Goal: Information Seeking & Learning: Learn about a topic

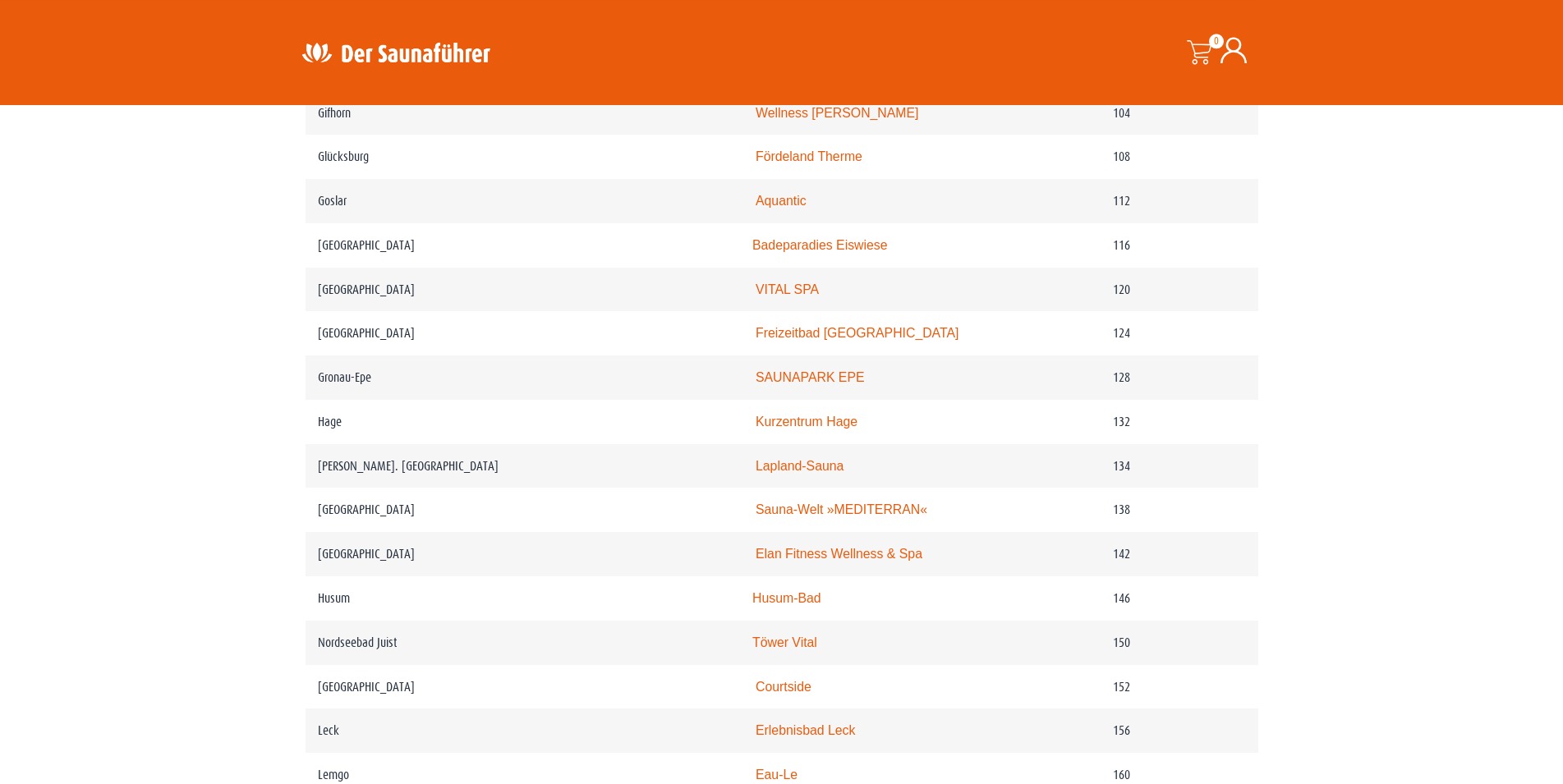
scroll to position [1842, 0]
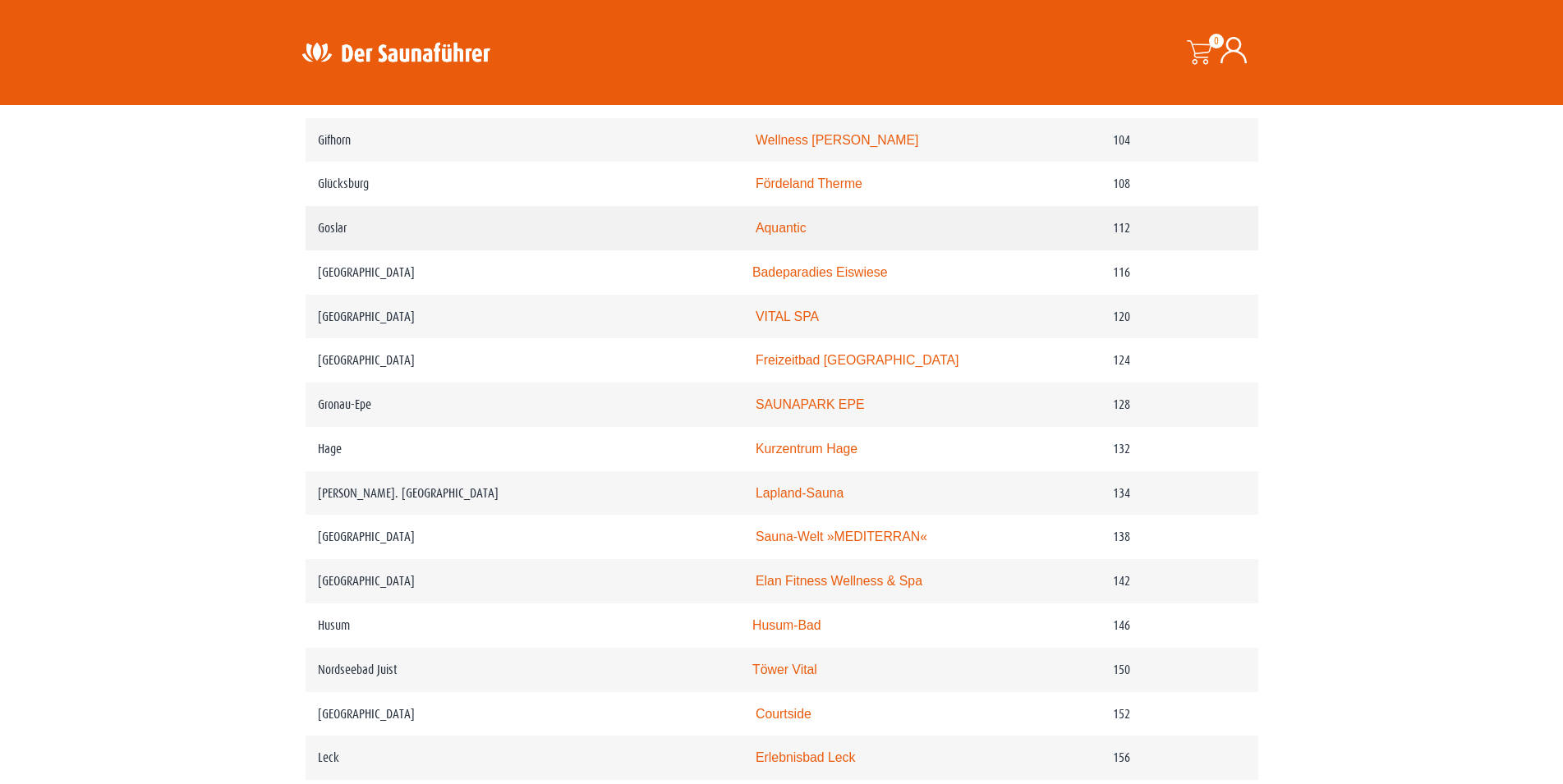
click at [782, 235] on link "Aquantic" at bounding box center [781, 228] width 51 height 14
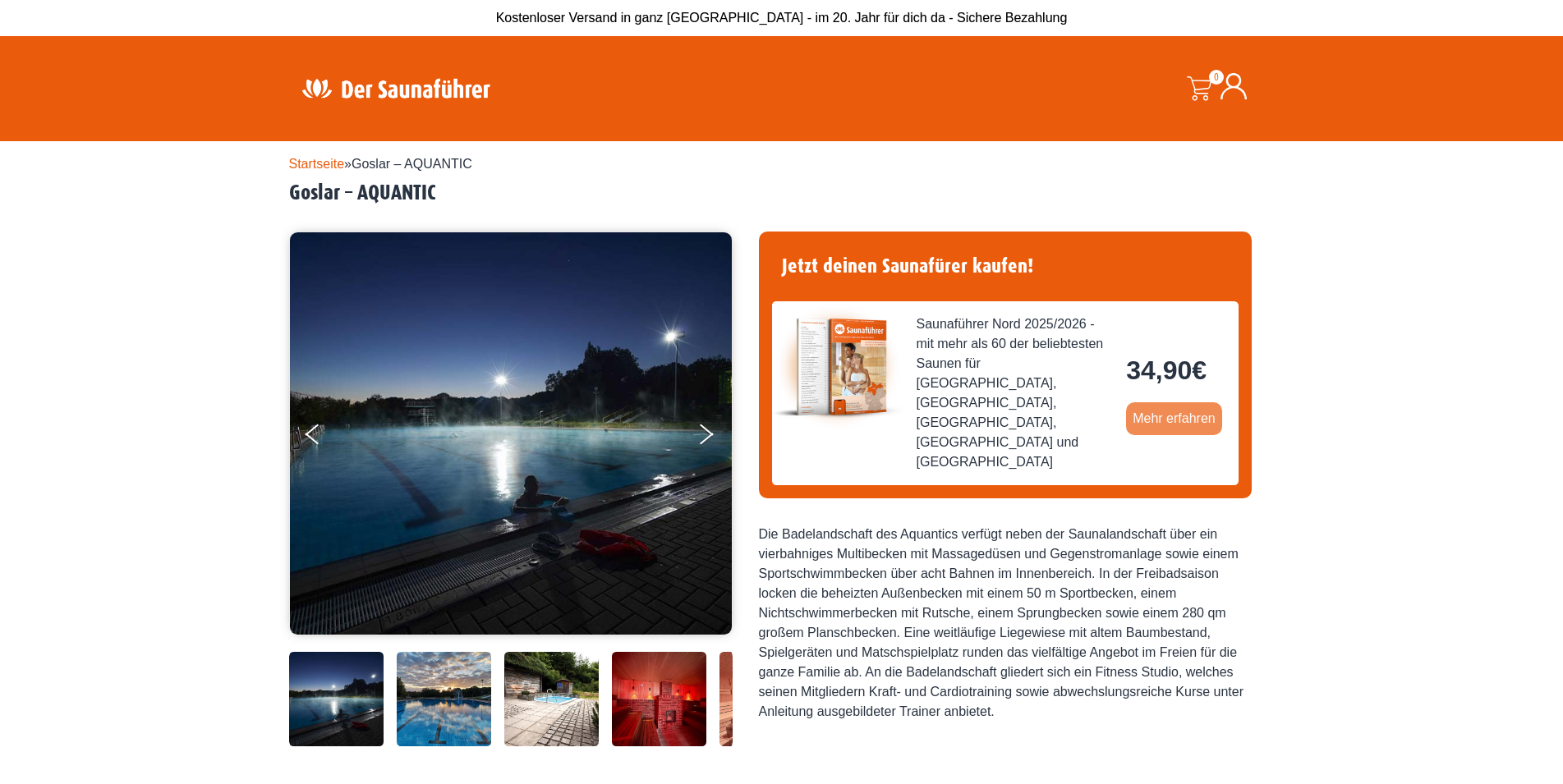
click at [1180, 407] on link "Mehr erfahren" at bounding box center [1174, 419] width 96 height 33
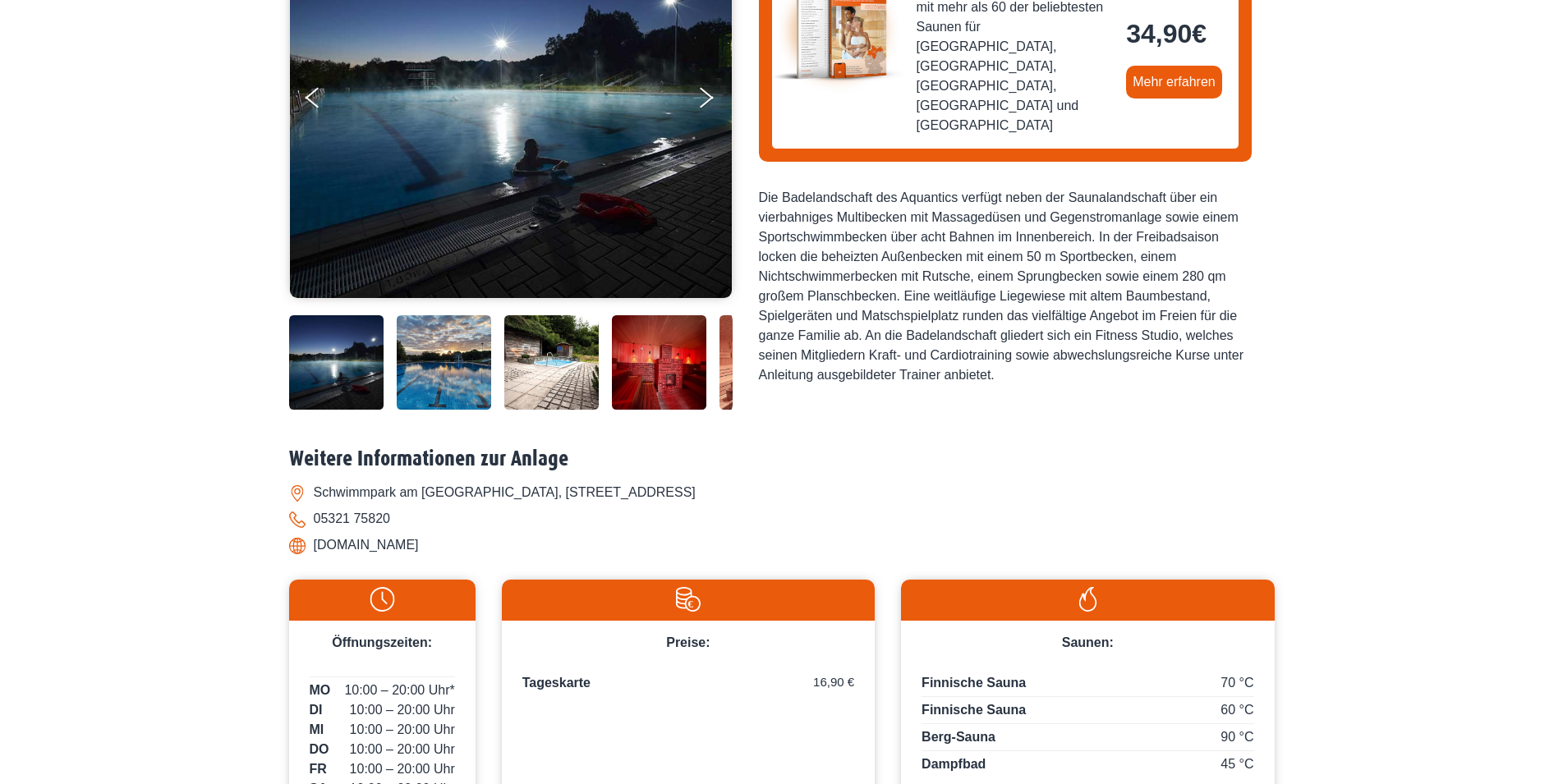
scroll to position [419, 0]
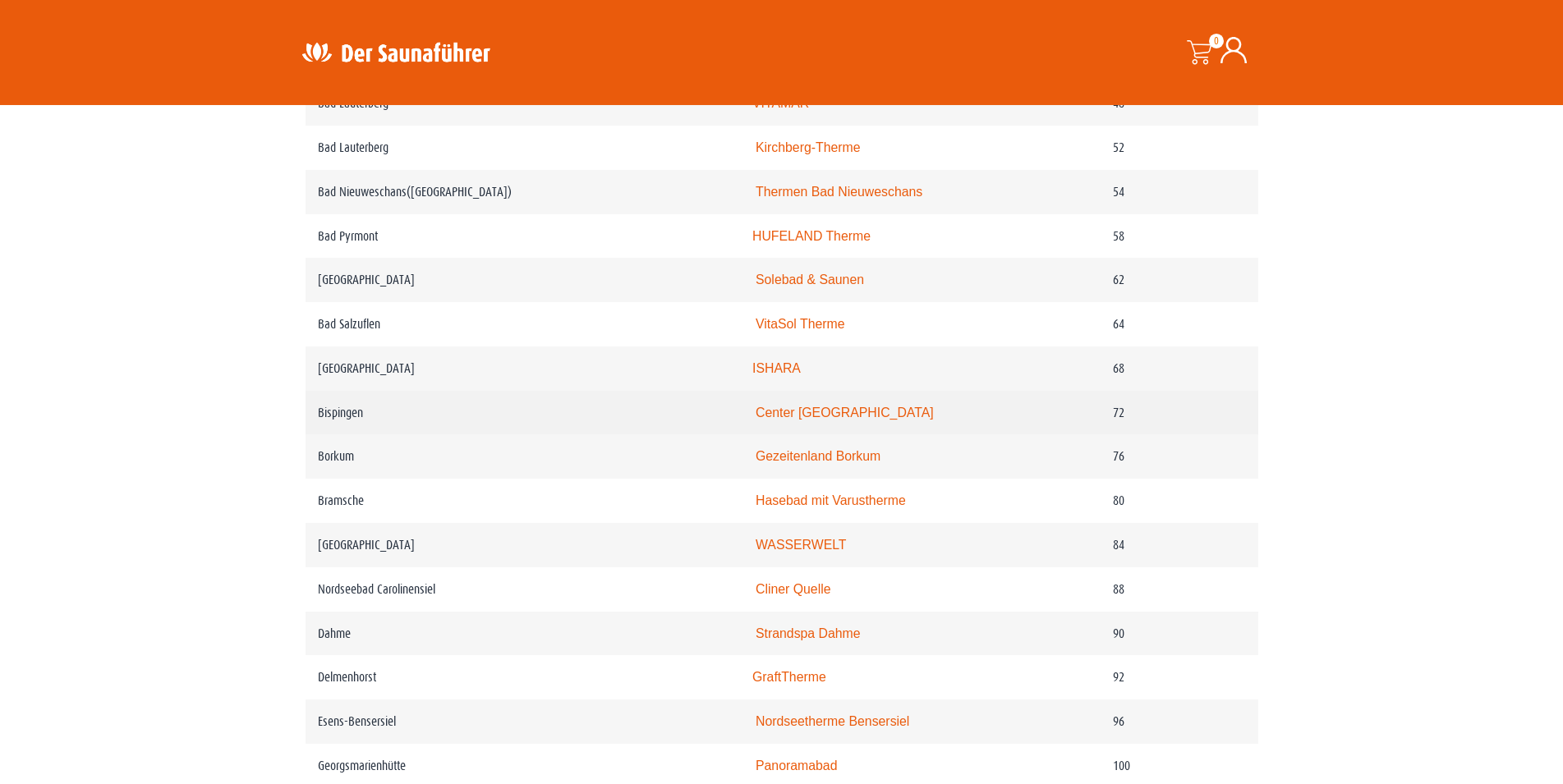
scroll to position [1508, 0]
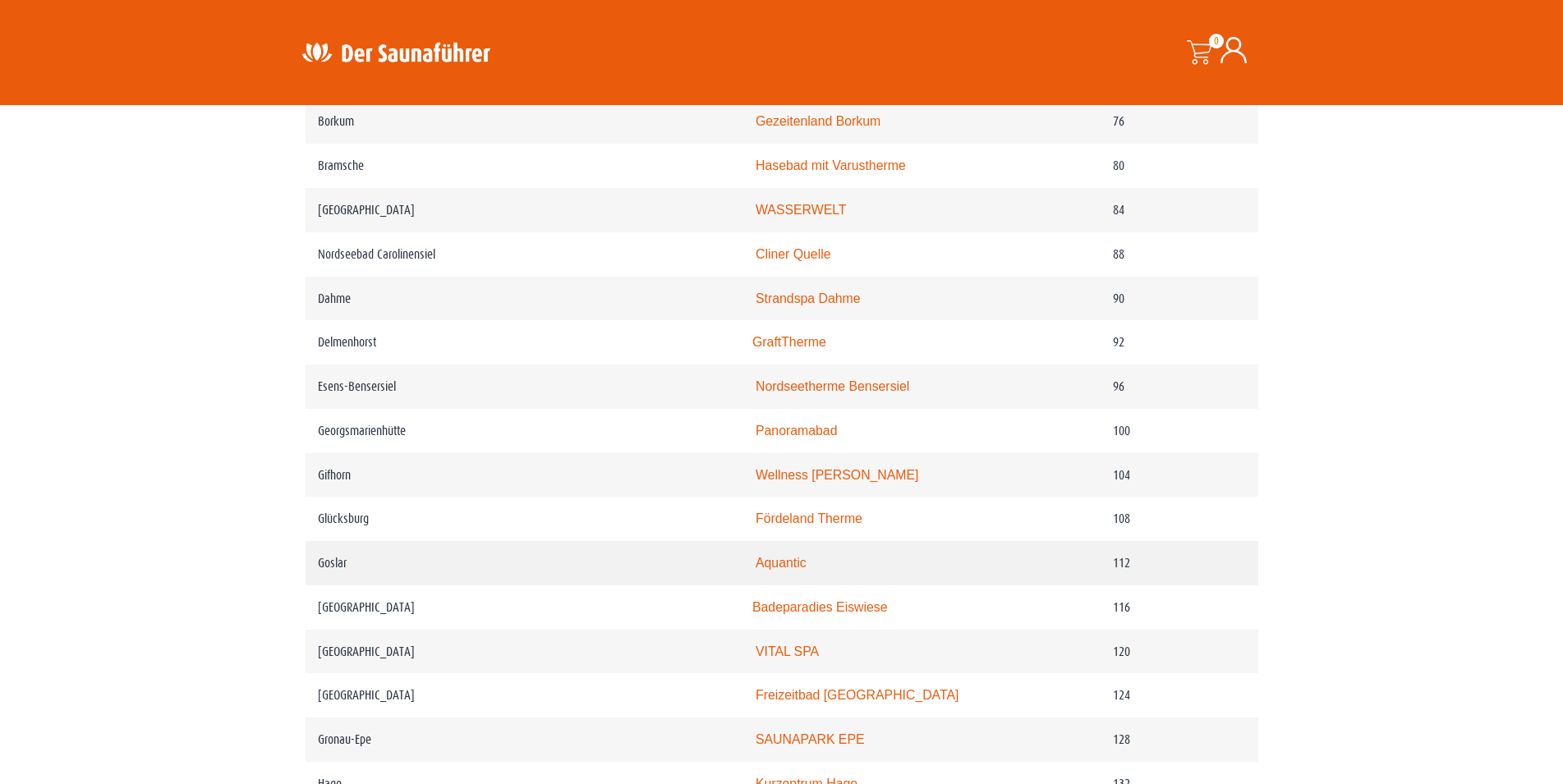
click at [782, 570] on link "Aquantic" at bounding box center [781, 563] width 51 height 14
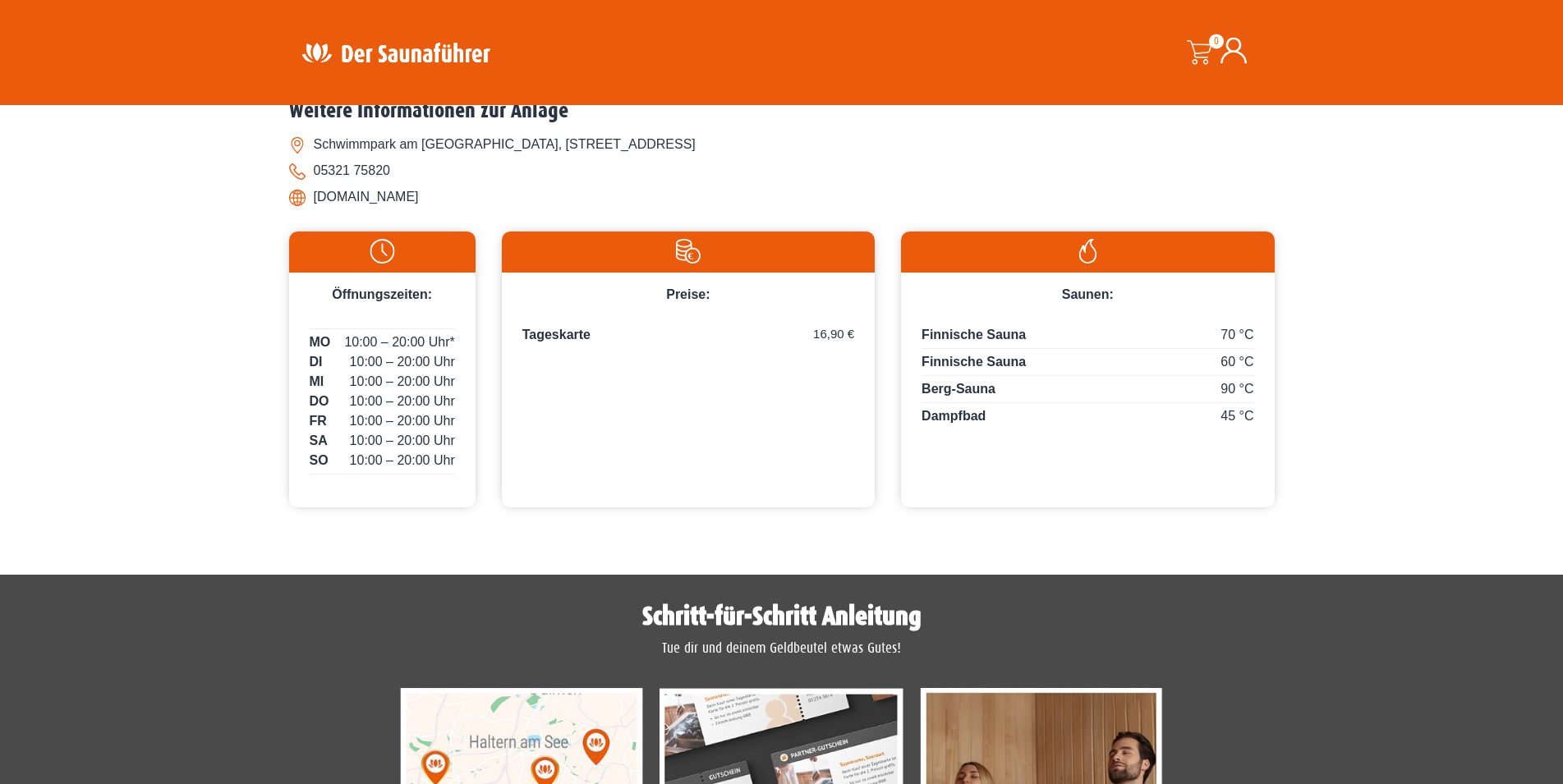
scroll to position [754, 0]
